Goal: Task Accomplishment & Management: Manage account settings

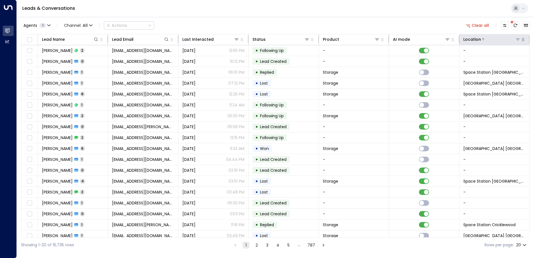
click at [516, 39] on icon at bounding box center [518, 40] width 4 height 2
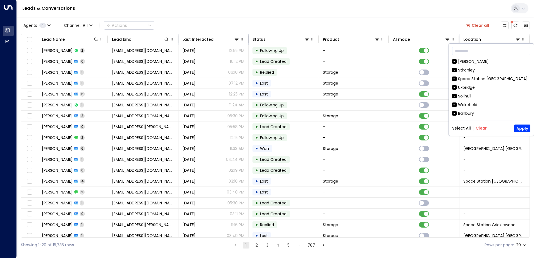
click at [482, 130] on button "Clear" at bounding box center [481, 128] width 11 height 4
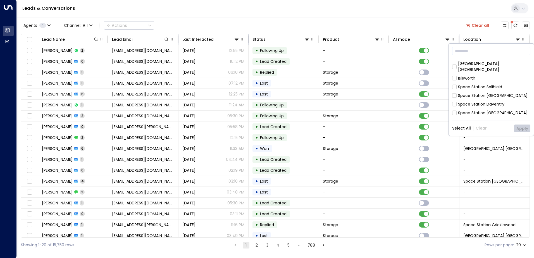
scroll to position [319, 0]
click at [458, 106] on div "Space Station [GEOGRAPHIC_DATA]" at bounding box center [493, 109] width 70 height 6
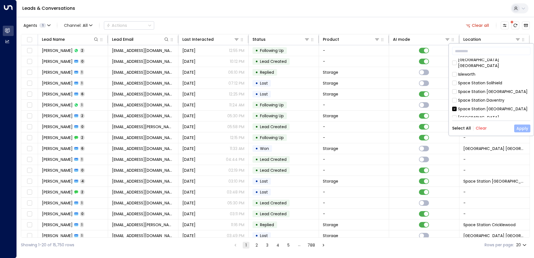
click at [520, 128] on button "Apply" at bounding box center [522, 129] width 16 height 8
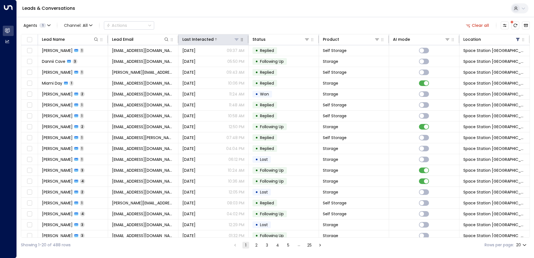
click at [209, 40] on div "Last Interacted" at bounding box center [197, 39] width 31 height 7
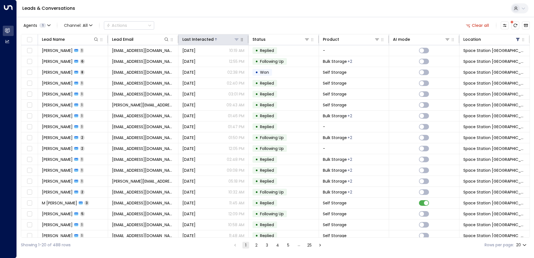
click at [209, 40] on div "Last Interacted" at bounding box center [197, 39] width 31 height 7
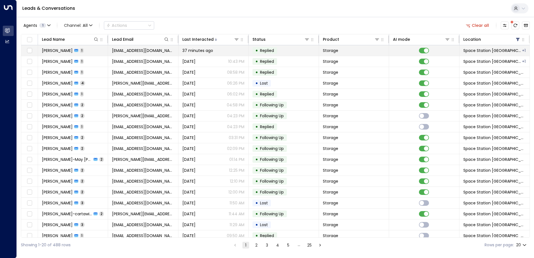
click at [209, 48] on span "37 minutes ago" at bounding box center [197, 51] width 31 height 6
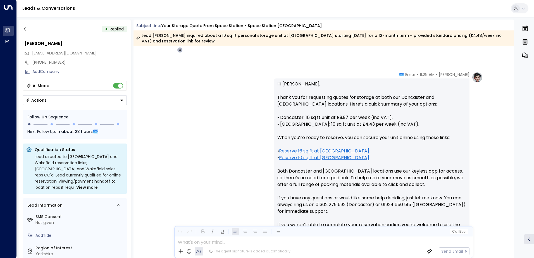
scroll to position [71, 0]
